Goal: Check status: Check status

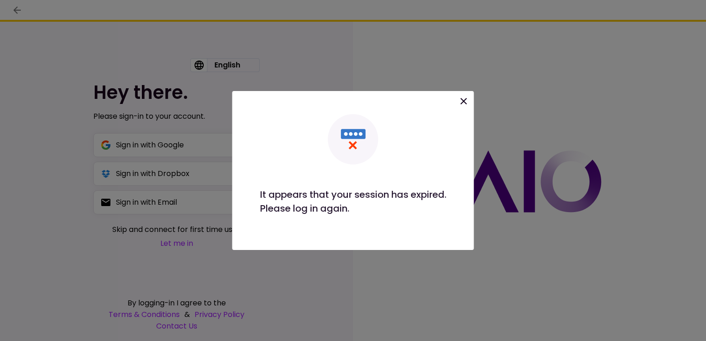
click at [316, 210] on div "Please log in again." at bounding box center [353, 208] width 186 height 14
click at [463, 103] on icon at bounding box center [463, 101] width 11 height 11
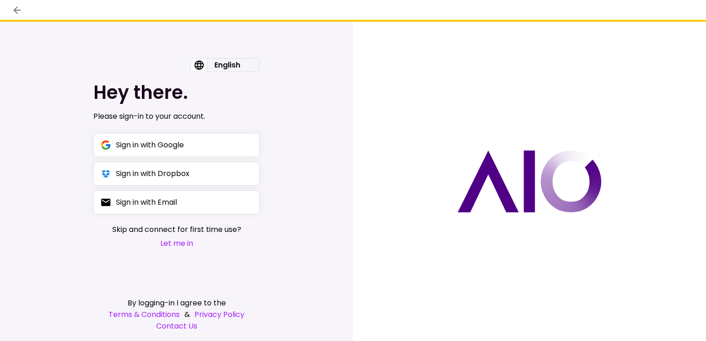
click at [170, 247] on button "Let me in" at bounding box center [176, 244] width 129 height 12
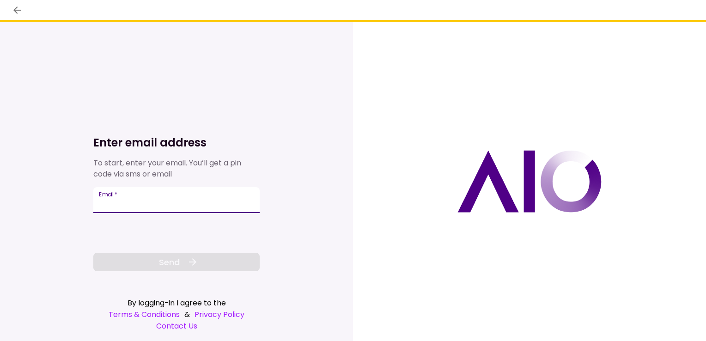
click at [142, 207] on input "Email   *" at bounding box center [176, 200] width 166 height 26
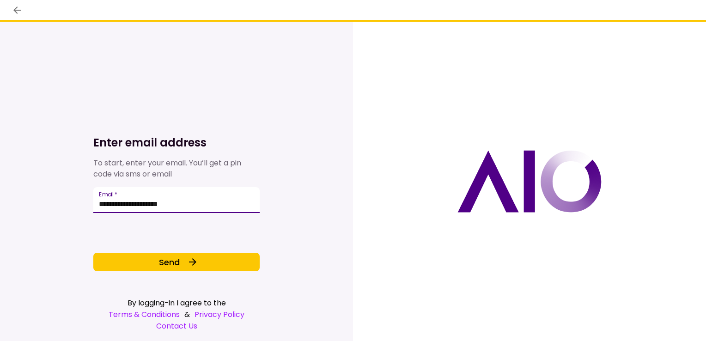
type input "**********"
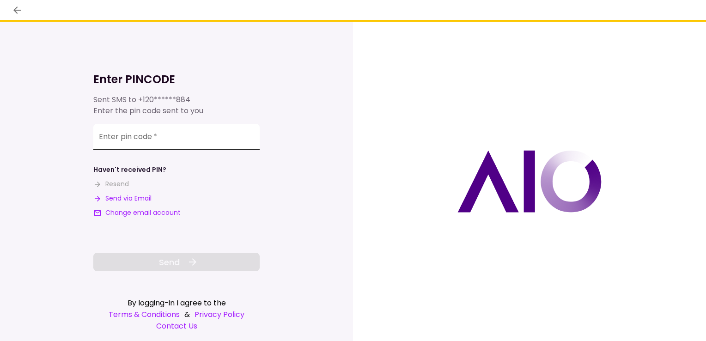
click at [128, 144] on input "**********" at bounding box center [176, 137] width 166 height 26
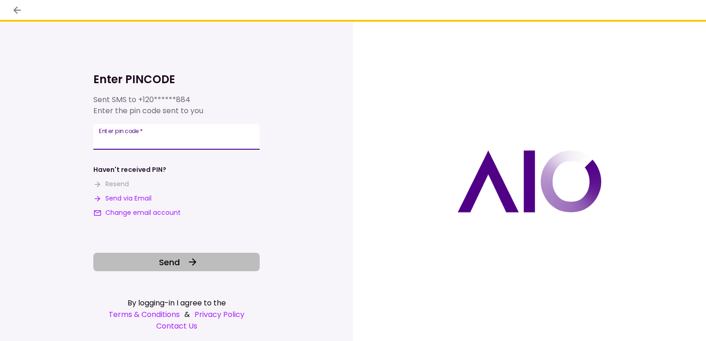
type input "******"
click at [115, 258] on button "Send" at bounding box center [176, 262] width 166 height 18
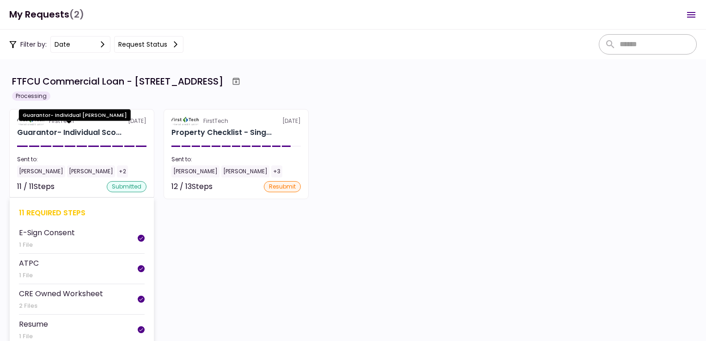
click at [48, 133] on div "Guarantor- Individual Sco..." at bounding box center [69, 132] width 104 height 11
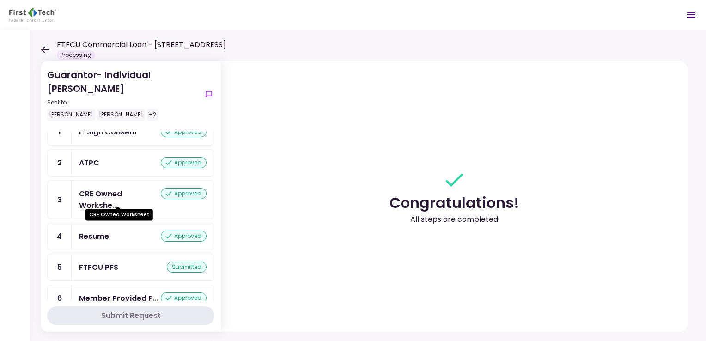
scroll to position [46, 0]
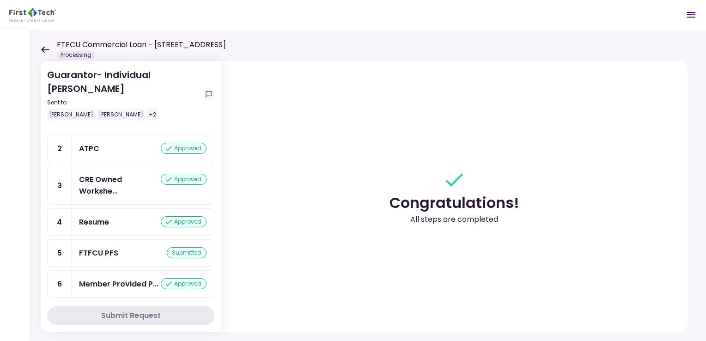
click at [113, 247] on div "FTFCU PFS" at bounding box center [98, 253] width 39 height 12
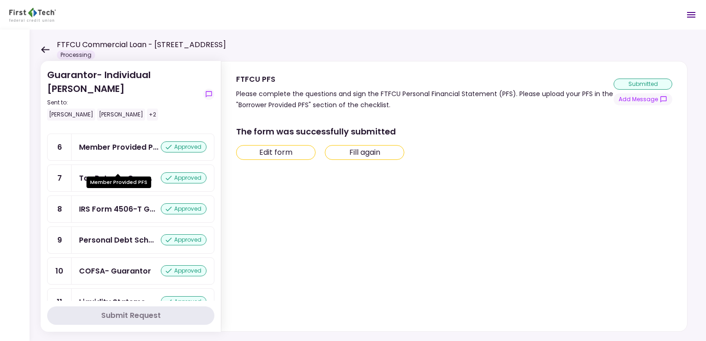
scroll to position [185, 0]
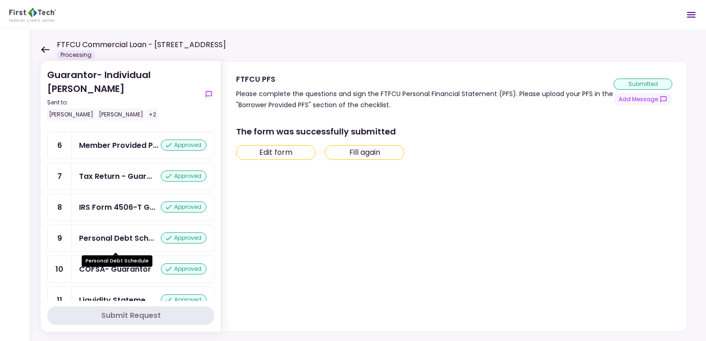
click at [129, 243] on div "Personal Debt Sch..." at bounding box center [116, 238] width 75 height 12
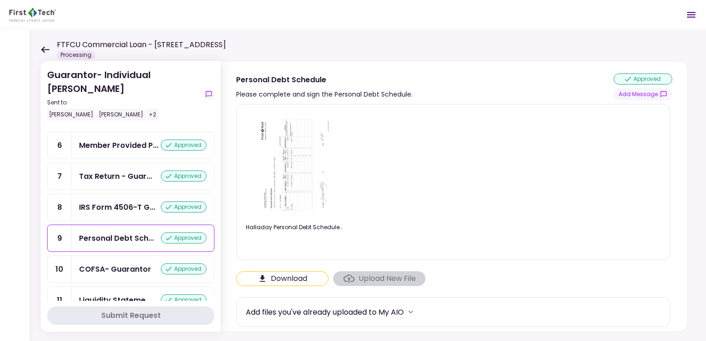
click at [290, 149] on img at bounding box center [294, 165] width 81 height 106
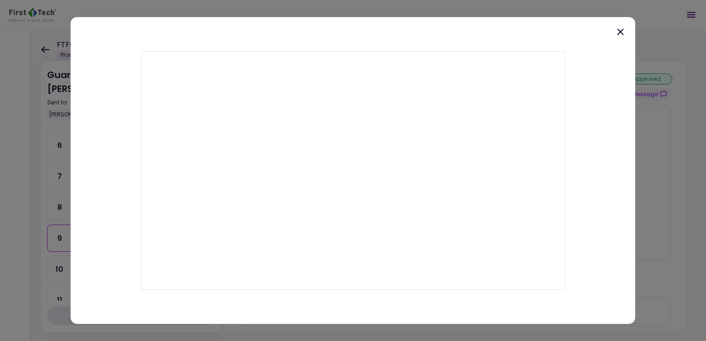
click at [621, 29] on icon at bounding box center [620, 31] width 11 height 11
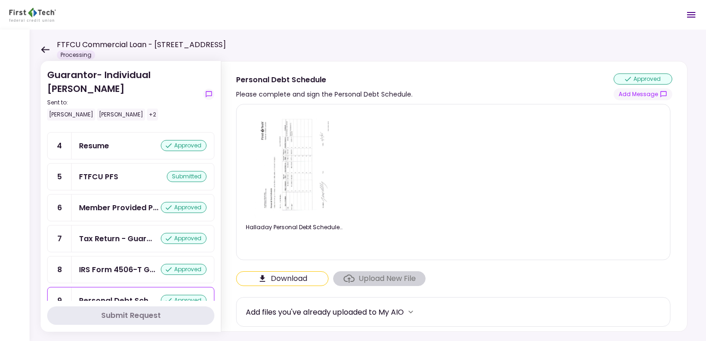
scroll to position [139, 0]
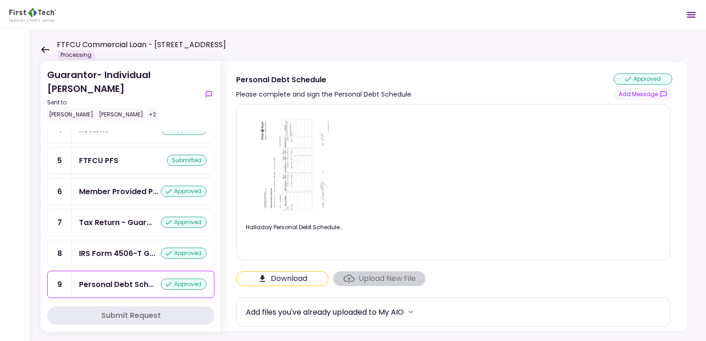
click at [94, 159] on div "FTFCU PFS" at bounding box center [98, 161] width 39 height 12
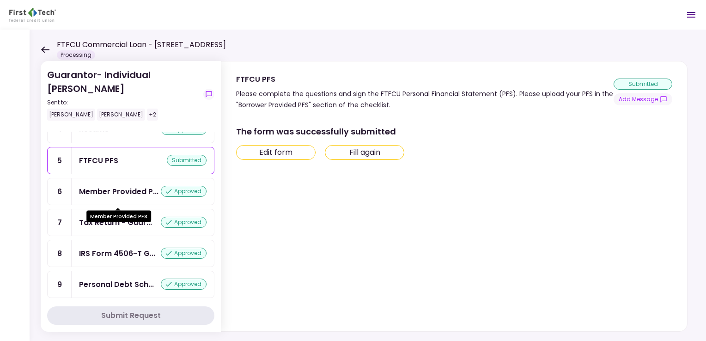
click at [94, 186] on div "Member Provided P..." at bounding box center [118, 192] width 79 height 12
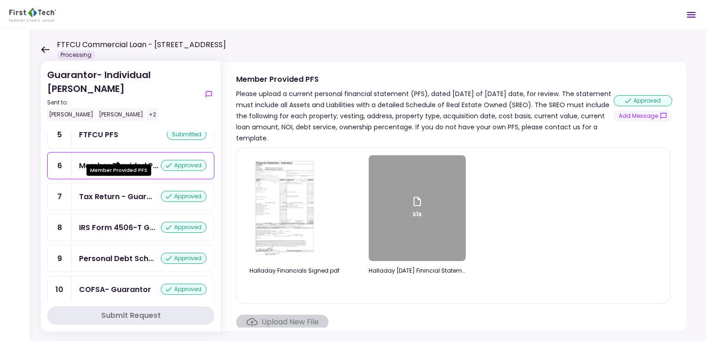
scroll to position [185, 0]
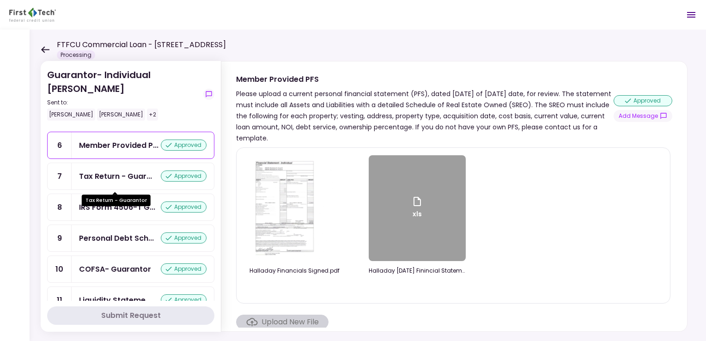
click at [94, 182] on div "Tax Return - Guar..." at bounding box center [115, 177] width 73 height 12
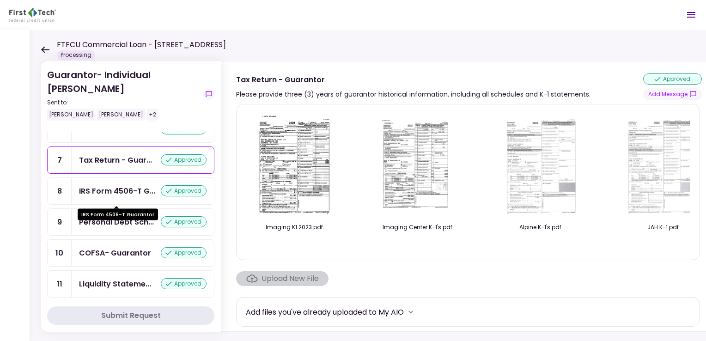
scroll to position [209, 0]
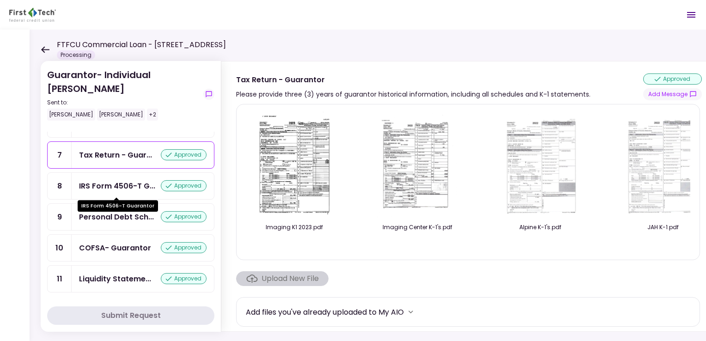
click at [98, 185] on div "IRS Form 4506-T G..." at bounding box center [117, 186] width 76 height 12
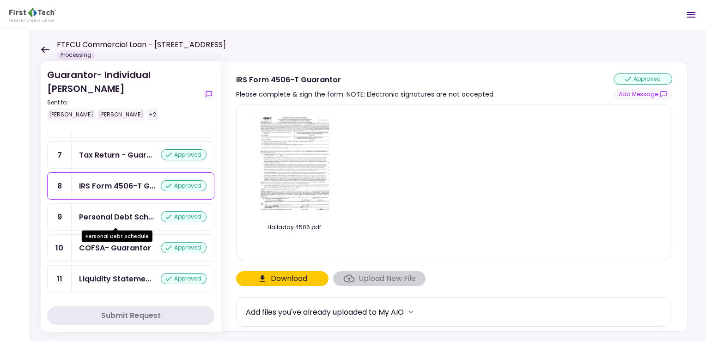
click at [91, 221] on div "Personal Debt Sch..." at bounding box center [116, 217] width 75 height 12
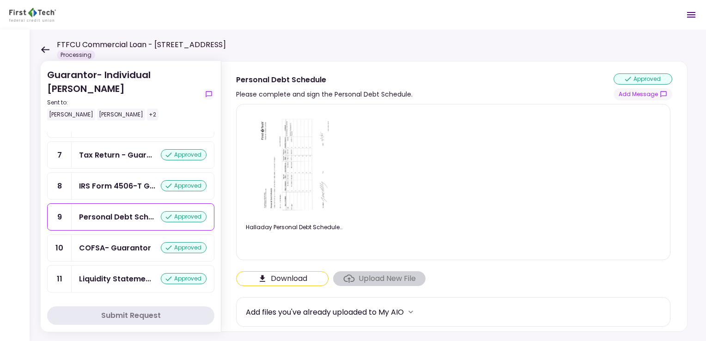
click at [85, 250] on div "COFSA- Guarantor" at bounding box center [115, 248] width 72 height 12
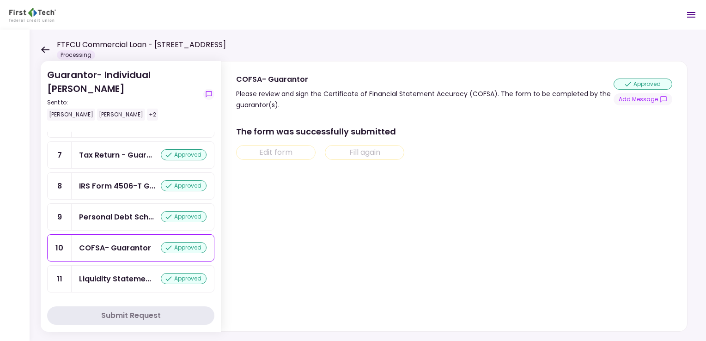
click at [78, 278] on div "Liquidity Stateme... approved" at bounding box center [143, 279] width 142 height 26
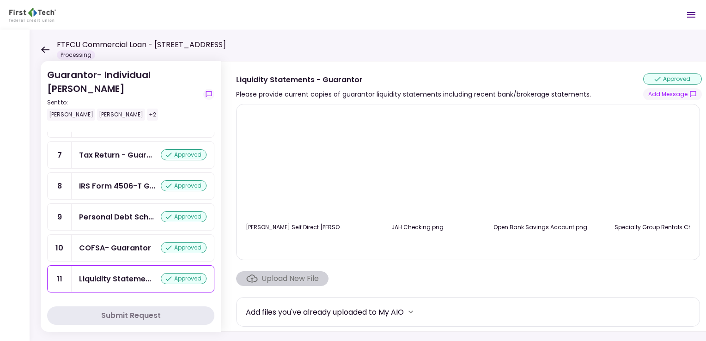
scroll to position [0, 147]
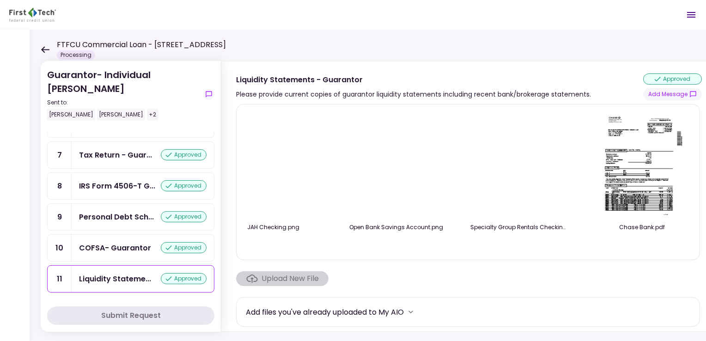
click at [262, 249] on div "[PERSON_NAME] Self Direct [PERSON_NAME] Checking Account.png JAH Checking.png O…" at bounding box center [468, 182] width 445 height 140
click at [260, 254] on div "[PERSON_NAME] Self Direct [PERSON_NAME] Checking Account.png JAH Checking.png O…" at bounding box center [468, 182] width 464 height 156
click at [262, 248] on div at bounding box center [273, 244] width 97 height 12
click at [350, 254] on div "[PERSON_NAME] Self Direct [PERSON_NAME] Checking Account.png JAH Checking.png O…" at bounding box center [468, 182] width 464 height 156
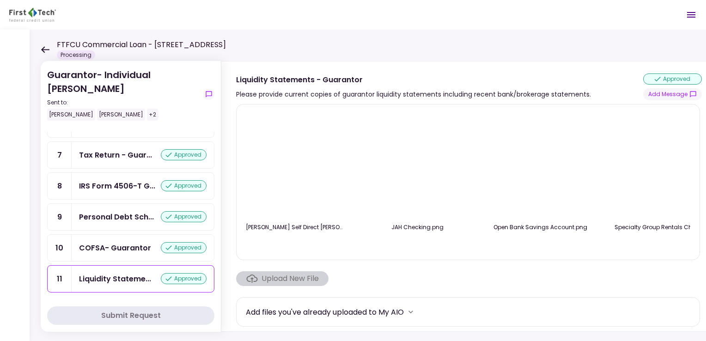
scroll to position [0, 0]
